Goal: Task Accomplishment & Management: Manage account settings

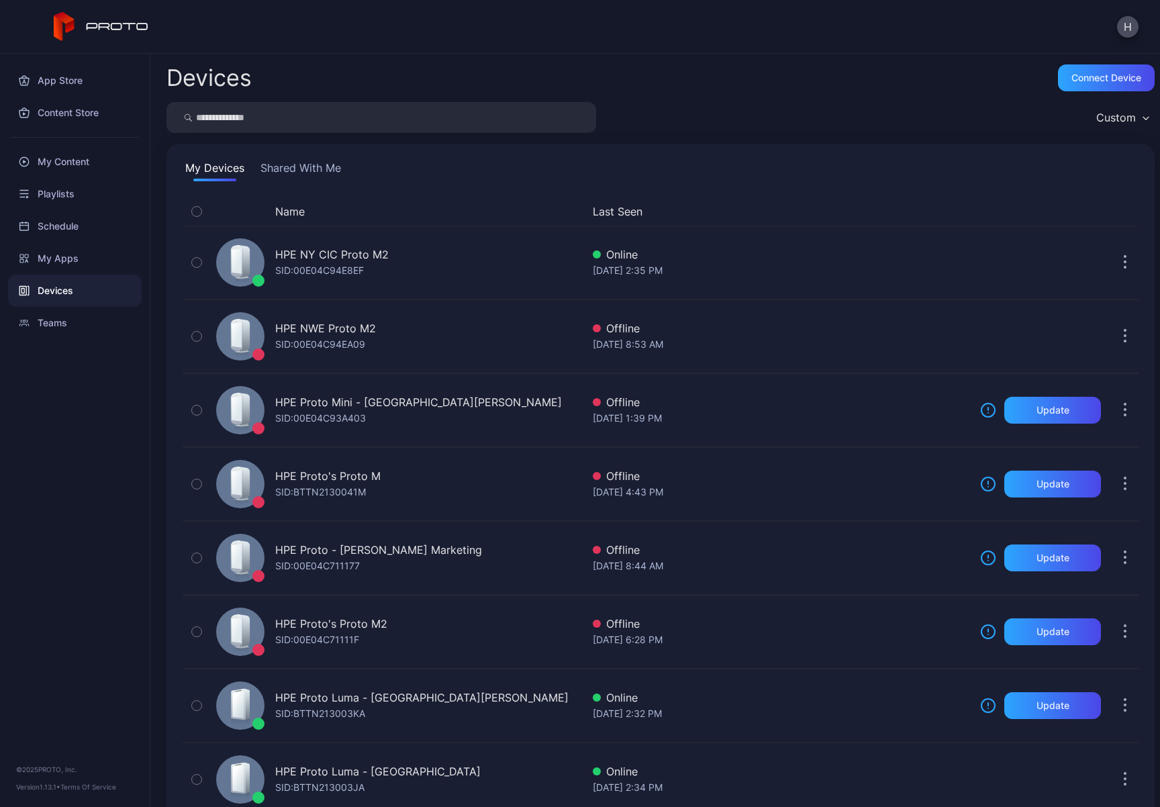
scroll to position [366, 0]
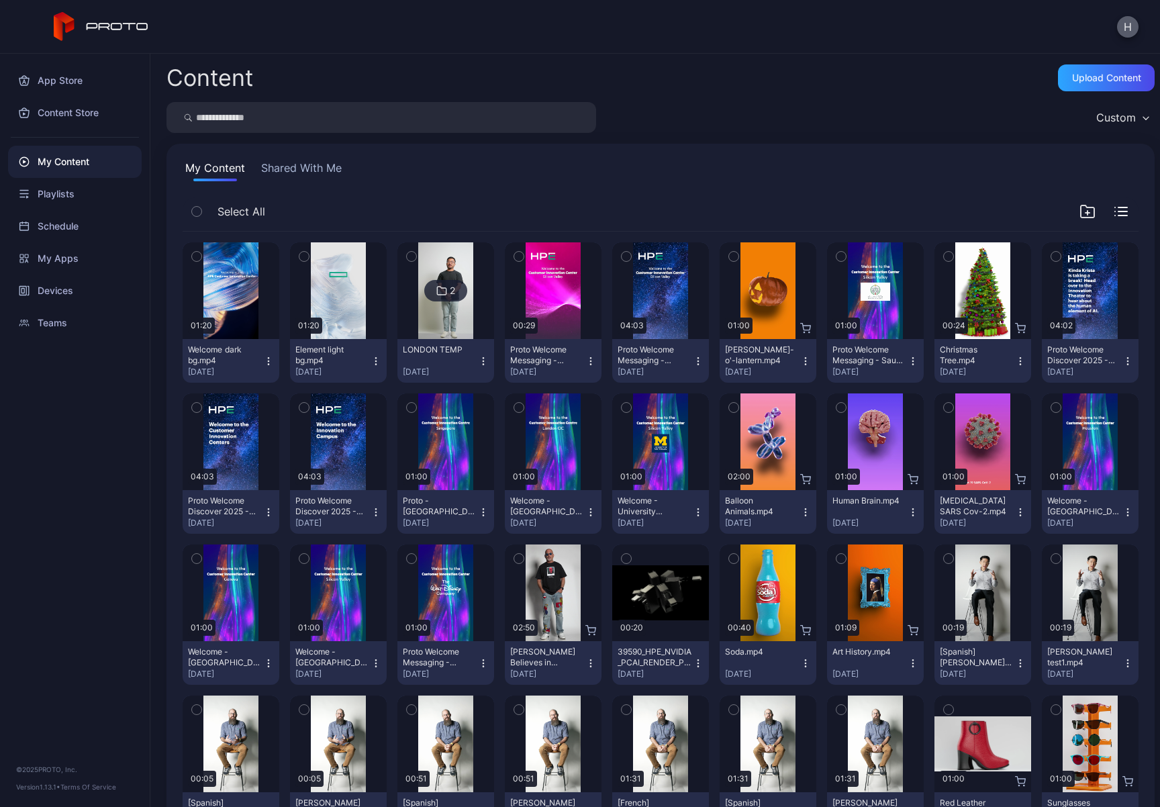
click at [1134, 28] on button "H" at bounding box center [1127, 26] width 21 height 21
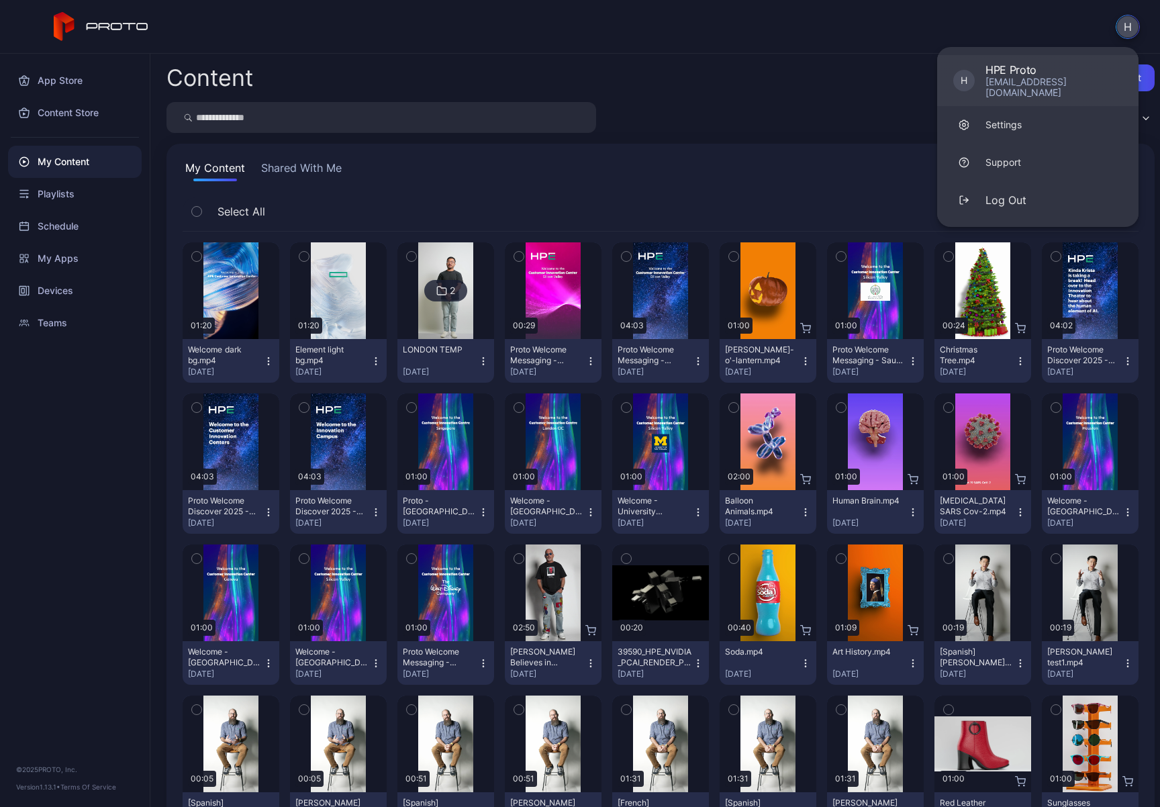
click at [1017, 70] on div "HPE Proto" at bounding box center [1053, 69] width 137 height 13
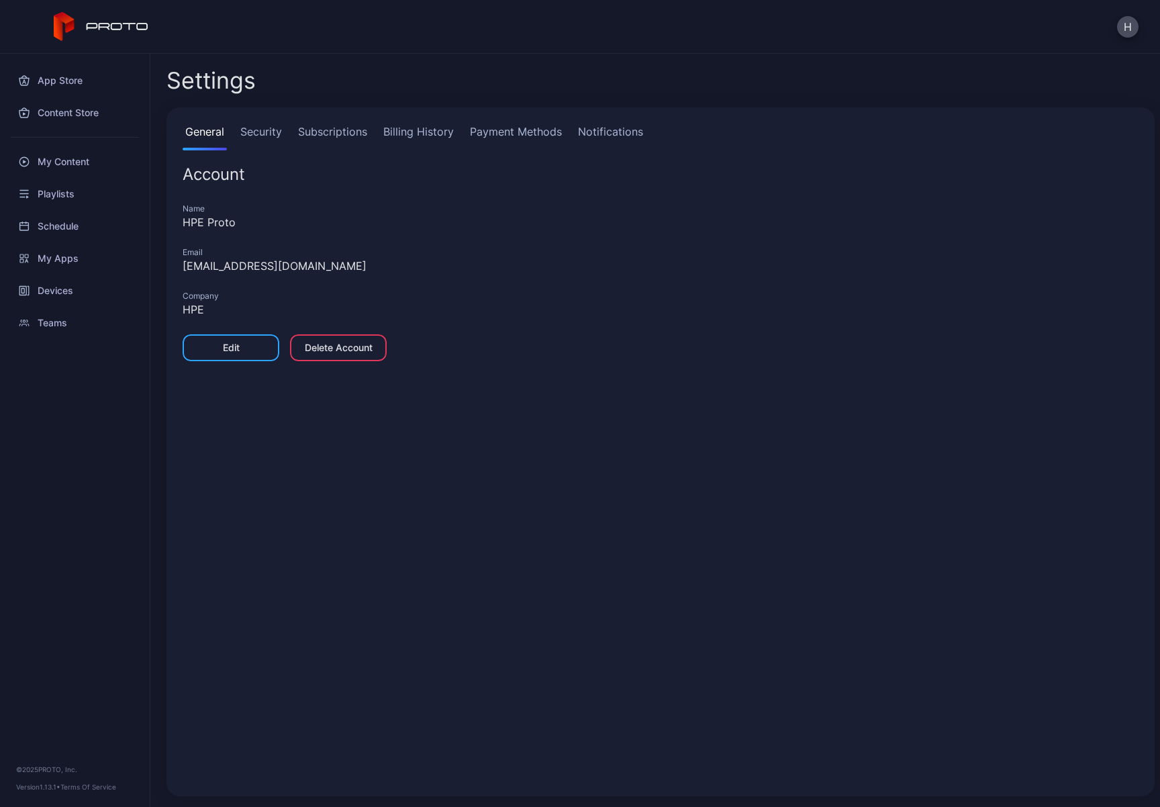
click at [334, 131] on link "Subscriptions" at bounding box center [332, 137] width 75 height 27
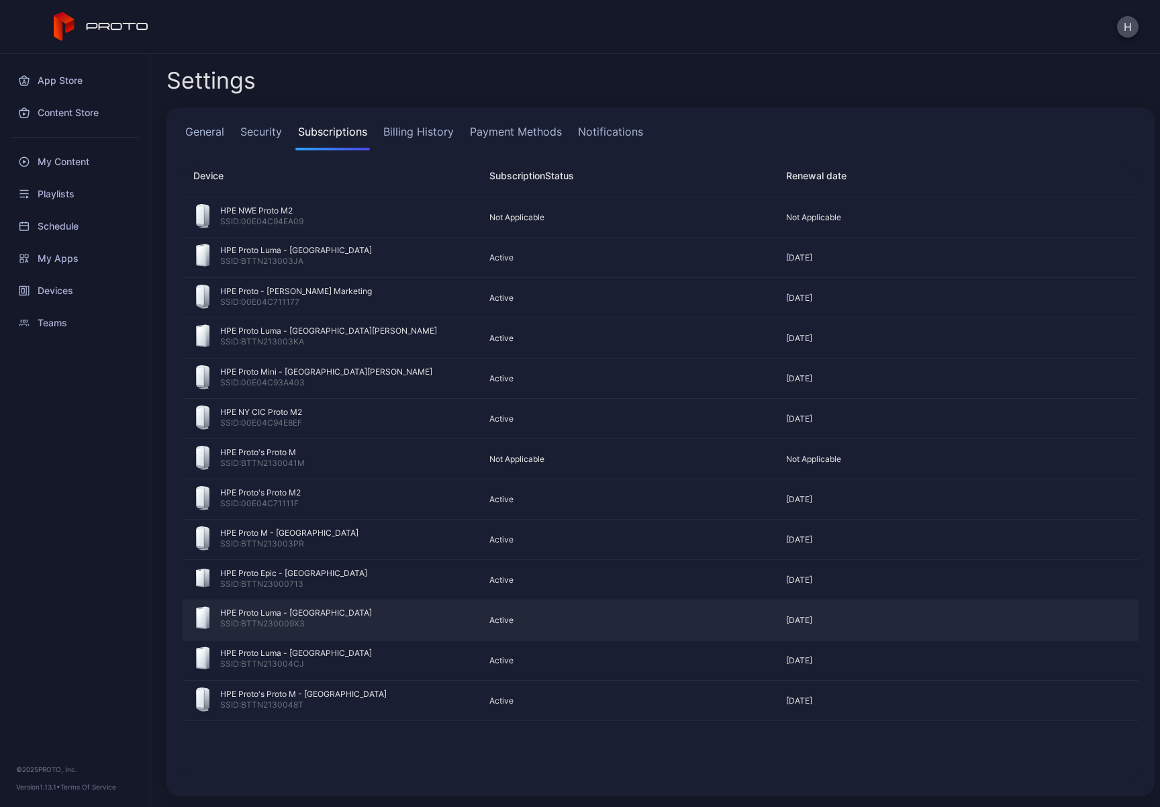
click at [266, 620] on div "SSID: BTTN230009X3" at bounding box center [296, 624] width 152 height 13
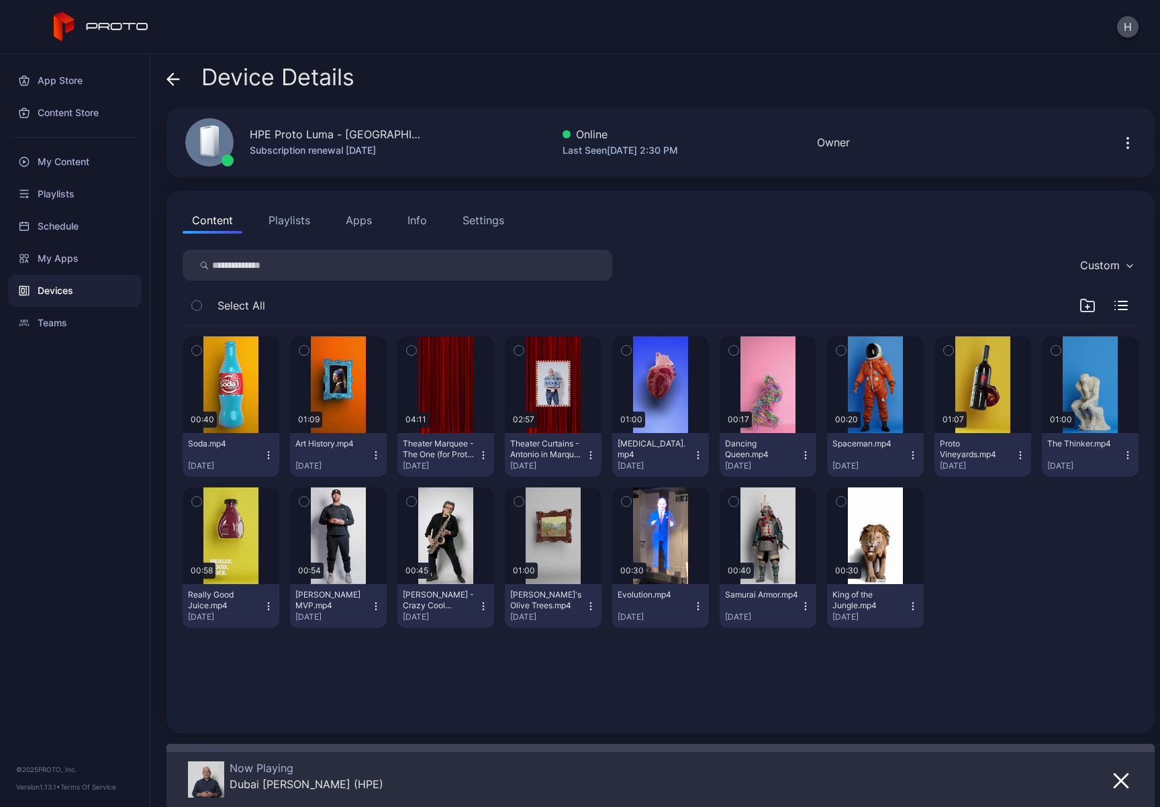
click at [330, 139] on div "HPE Proto Luma - [GEOGRAPHIC_DATA]" at bounding box center [337, 134] width 175 height 16
click at [269, 159] on div "HPE Proto Luma - [GEOGRAPHIC_DATA] Subscription renewal [DATE]" at bounding box center [296, 142] width 255 height 72
click at [204, 139] on icon at bounding box center [207, 141] width 11 height 27
drag, startPoint x: 832, startPoint y: 144, endPoint x: 856, endPoint y: 143, distance: 23.5
click at [837, 142] on div "Owner" at bounding box center [833, 142] width 33 height 16
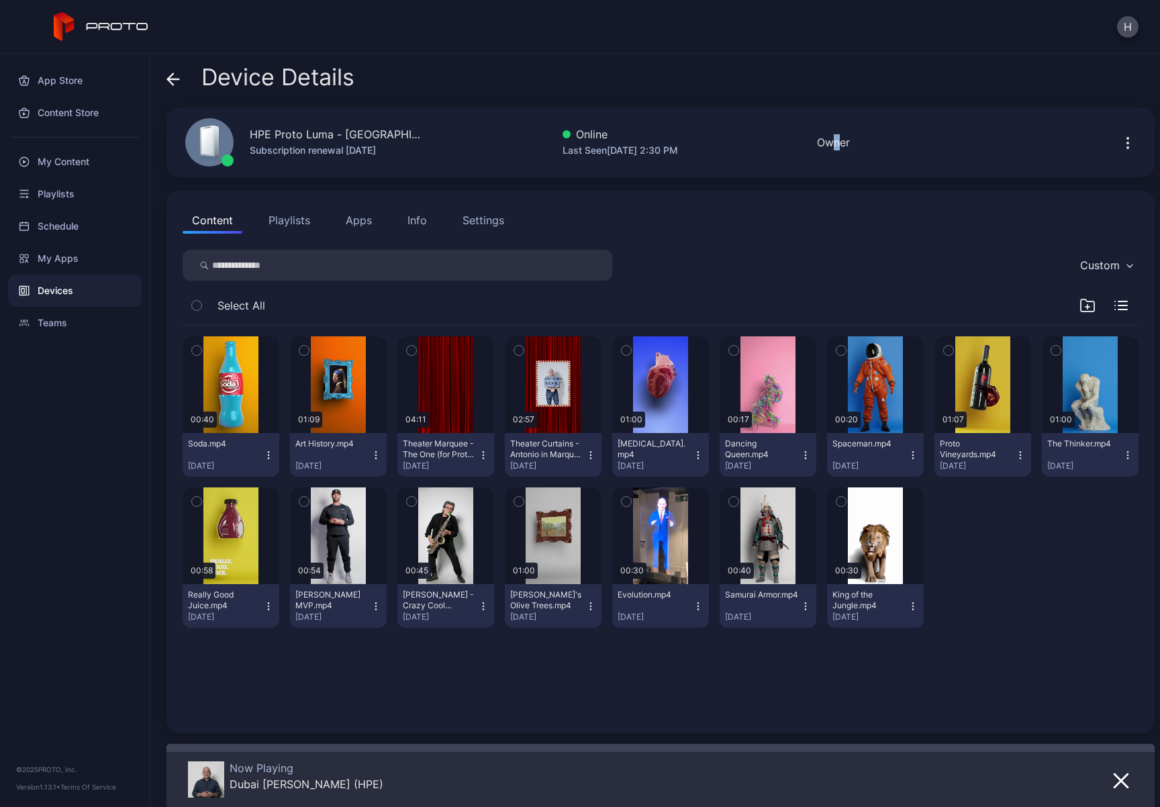
click at [1120, 140] on icon "button" at bounding box center [1128, 143] width 16 height 16
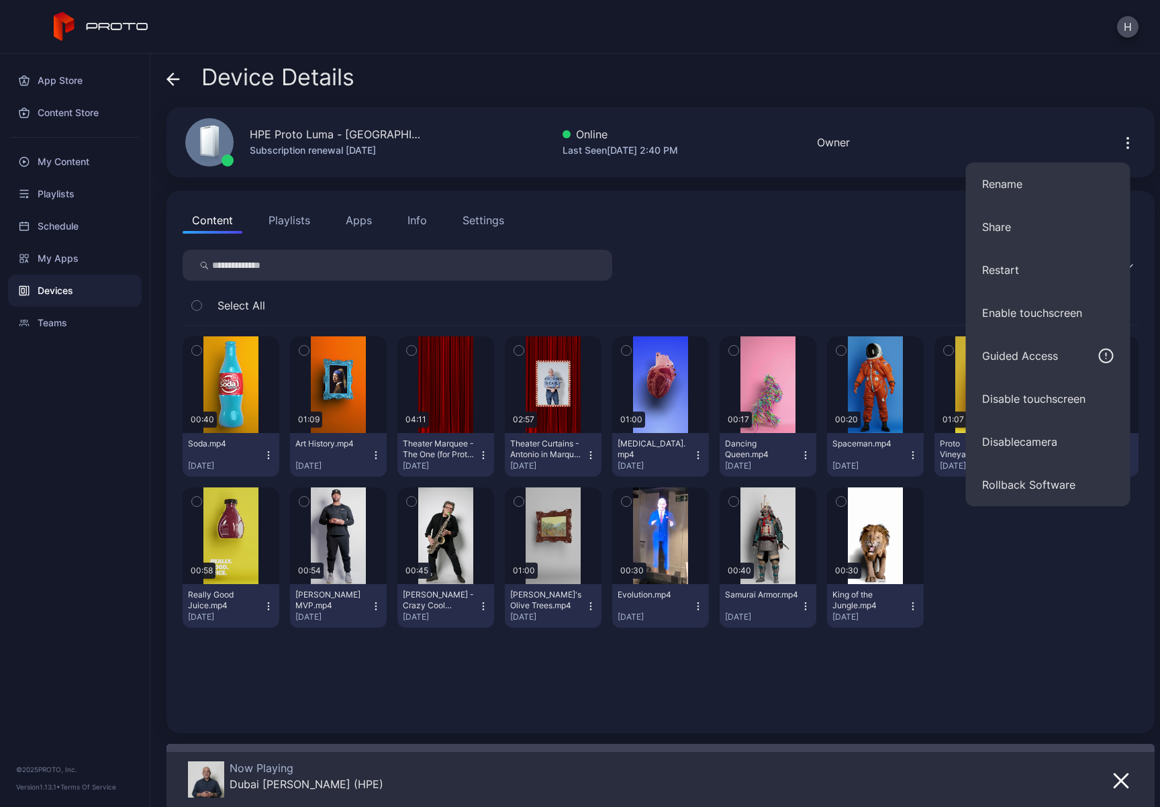
click at [1087, 68] on div "Device Details" at bounding box center [660, 80] width 988 height 32
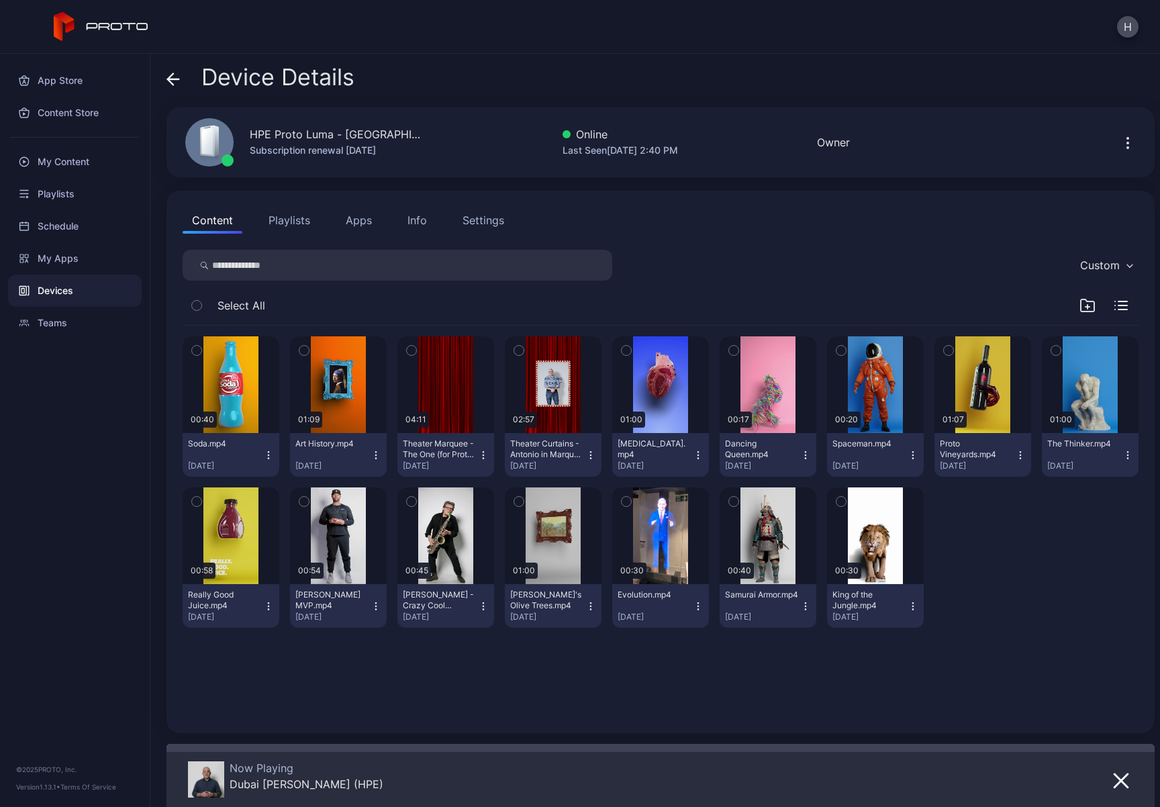
click at [301, 152] on div "Subscription renewal [DATE]" at bounding box center [337, 150] width 175 height 16
click at [466, 228] on button "Settings" at bounding box center [483, 220] width 60 height 27
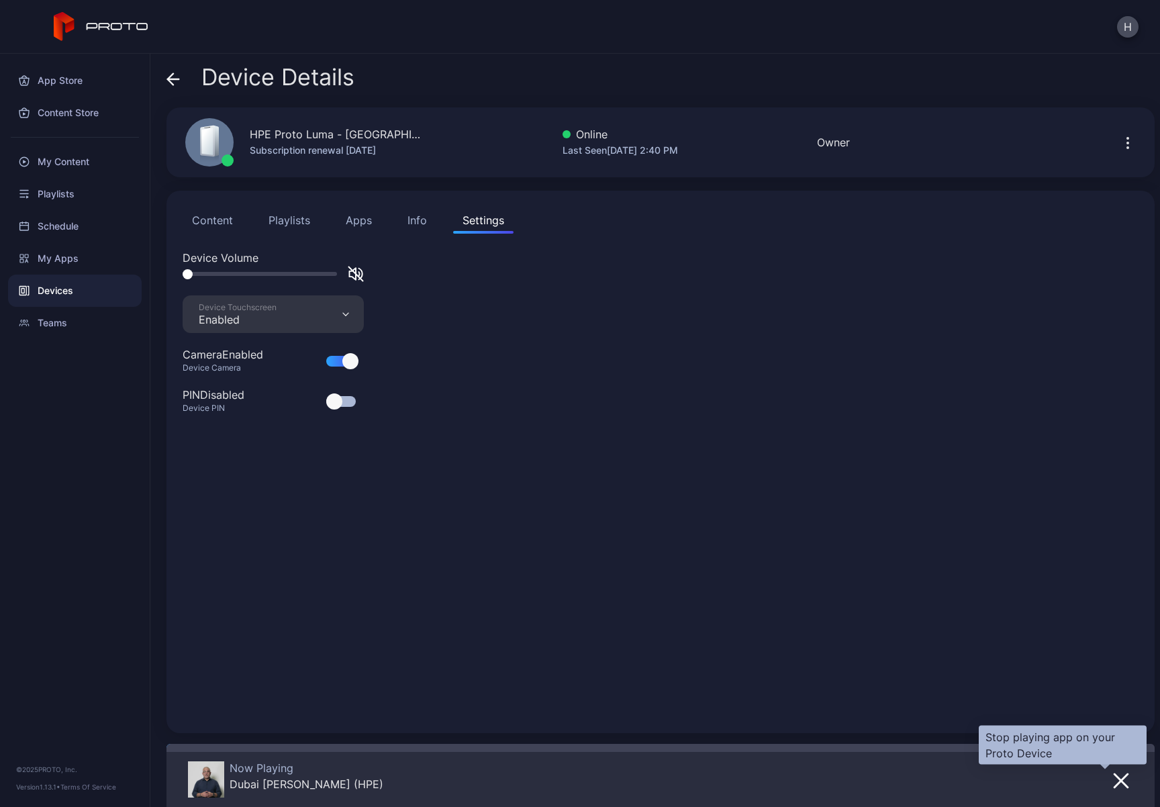
click at [1113, 777] on icon "button" at bounding box center [1121, 781] width 16 height 16
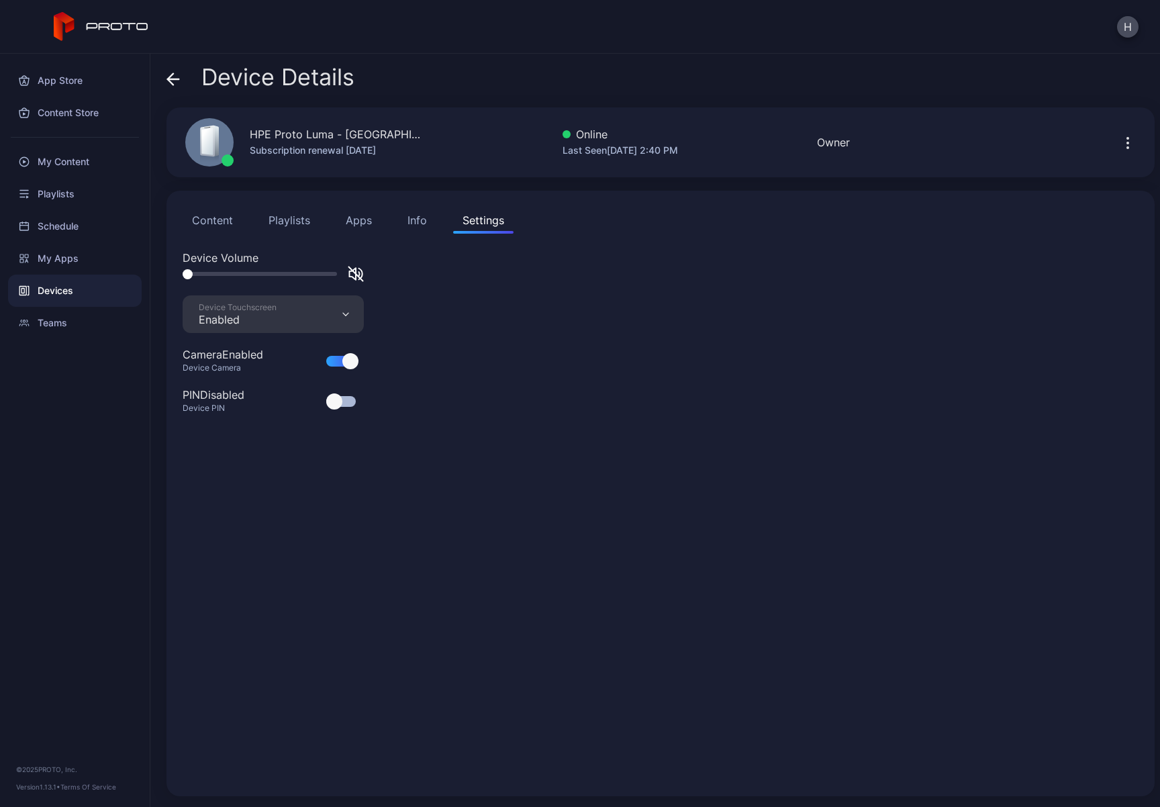
click at [166, 77] on icon at bounding box center [172, 78] width 13 height 13
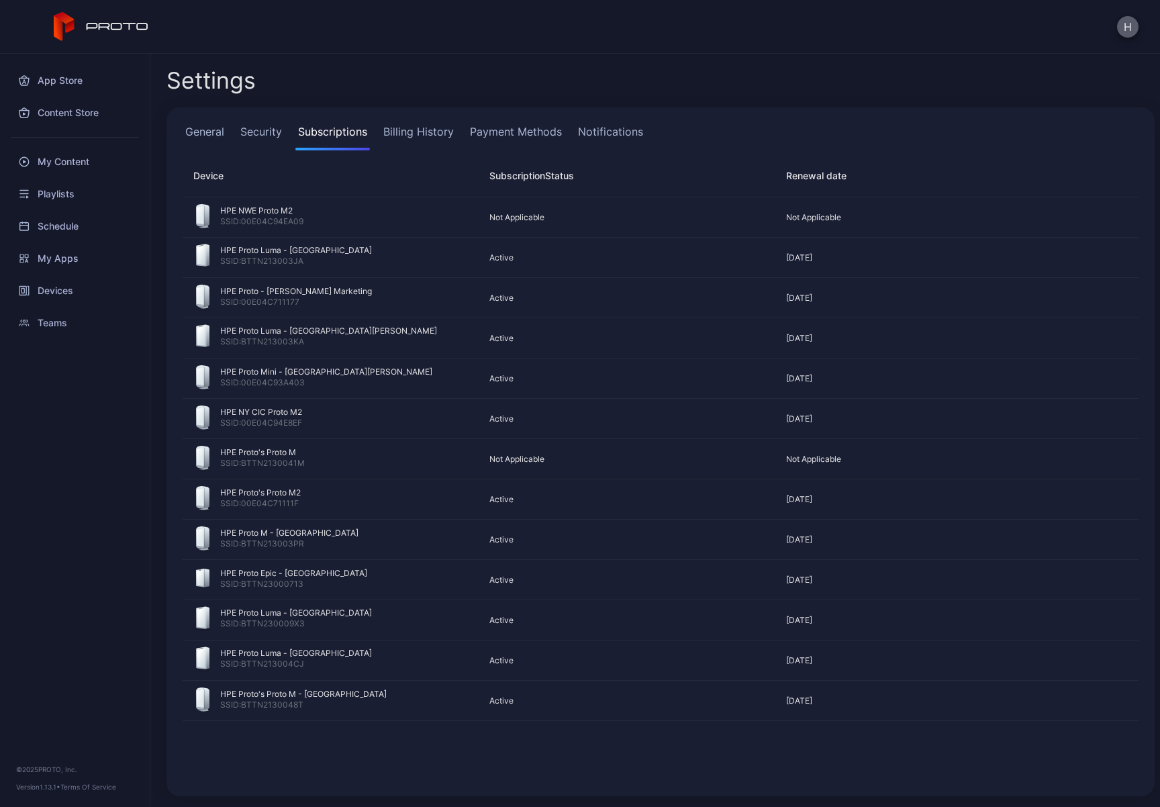
click at [1117, 23] on button "H" at bounding box center [1127, 26] width 21 height 21
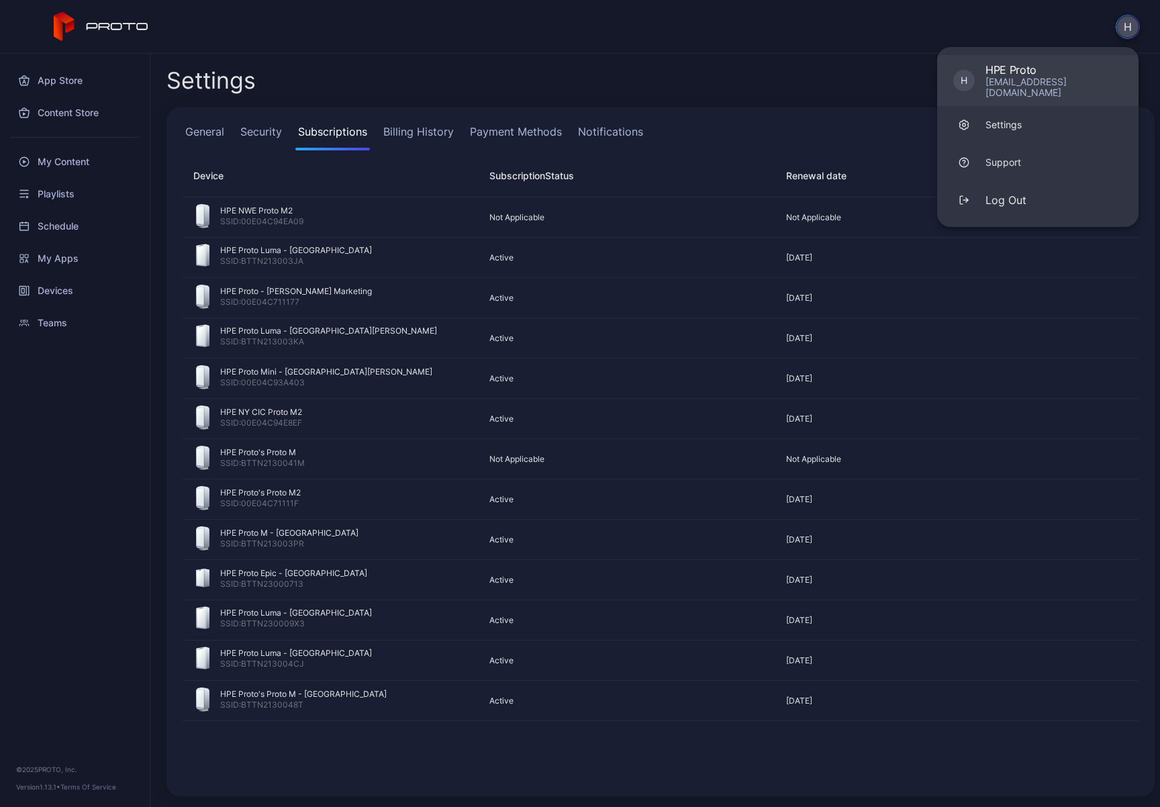
click at [1032, 77] on div "[EMAIL_ADDRESS][DOMAIN_NAME]" at bounding box center [1053, 87] width 137 height 21
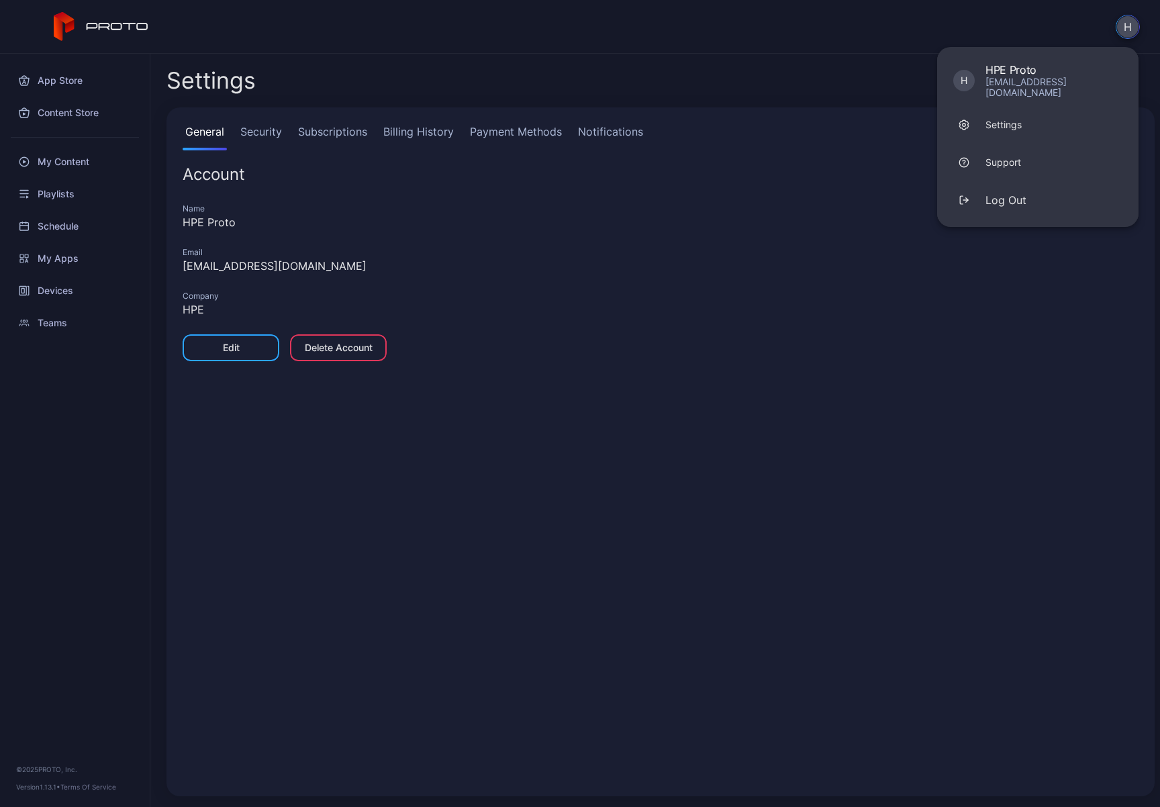
click at [317, 130] on link "Subscriptions" at bounding box center [332, 137] width 75 height 27
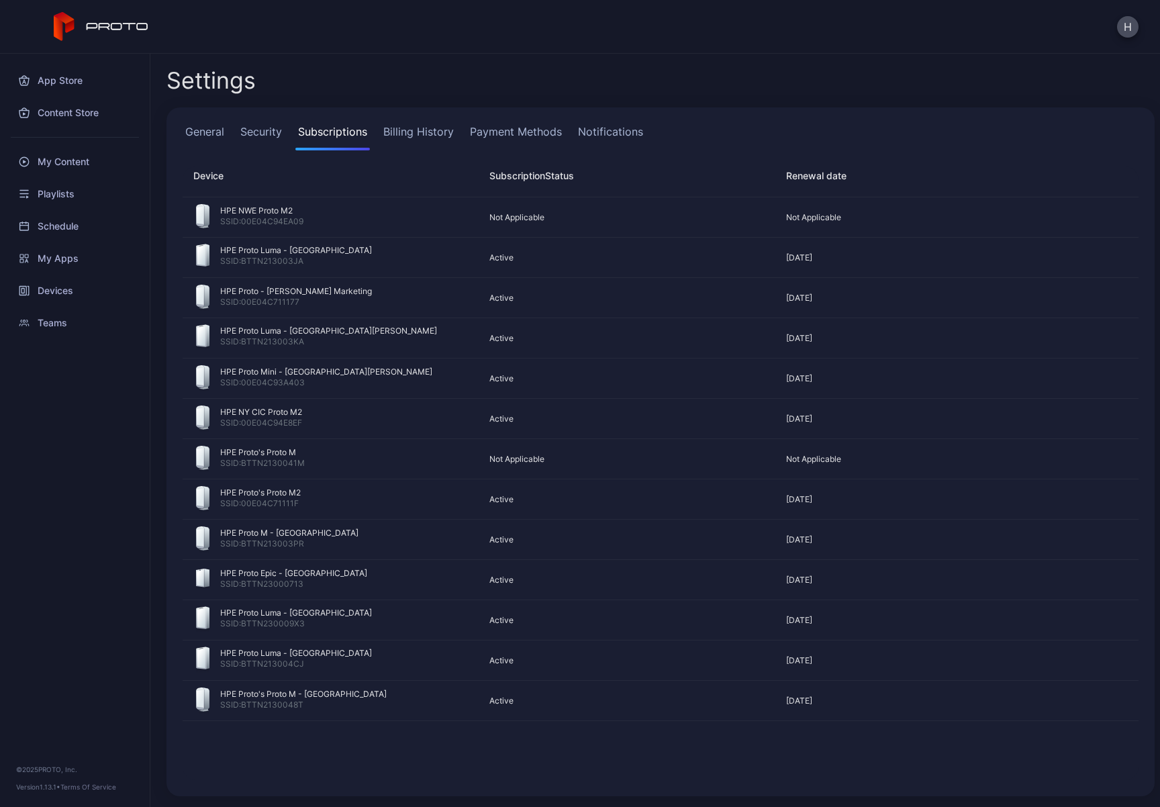
click at [410, 133] on link "Billing History" at bounding box center [419, 137] width 76 height 27
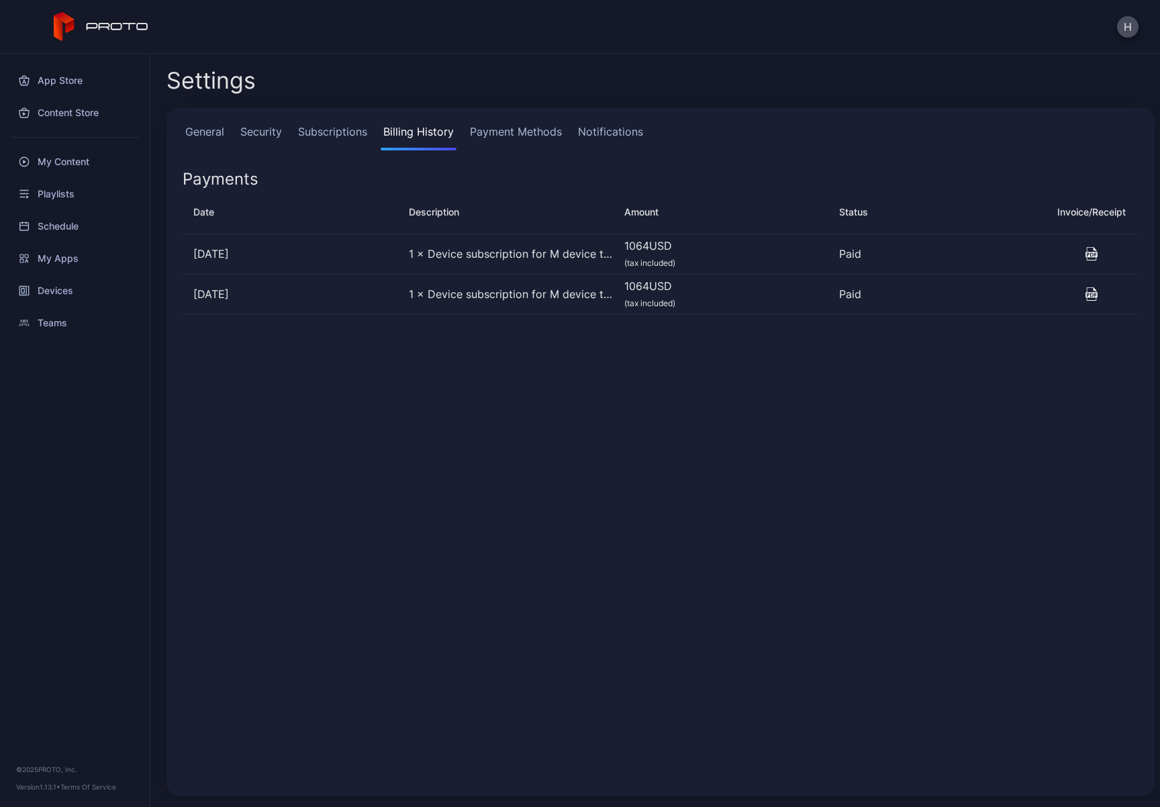
click at [495, 133] on link "Payment Methods" at bounding box center [515, 137] width 97 height 27
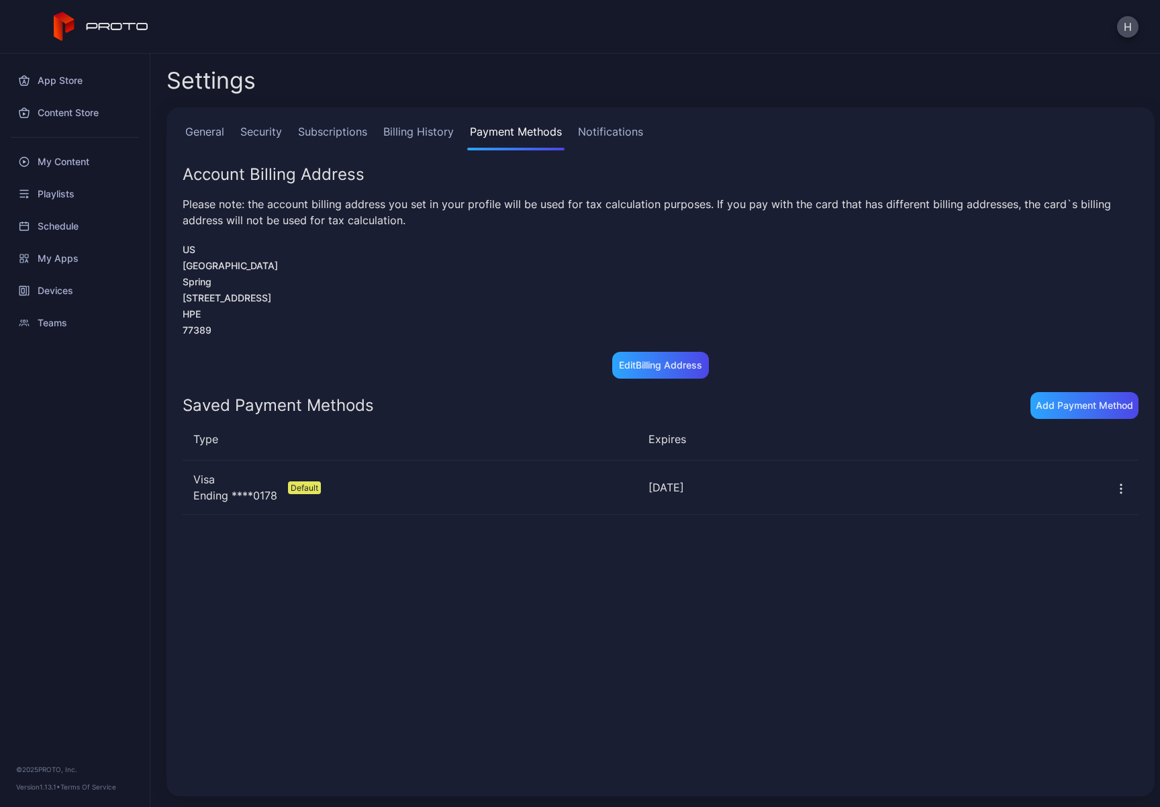
click at [478, 206] on div "Please note: the account billing address you set in your profile will be used f…" at bounding box center [661, 212] width 956 height 32
click at [616, 128] on link "Notifications" at bounding box center [610, 137] width 70 height 27
